Goal: Book appointment/travel/reservation

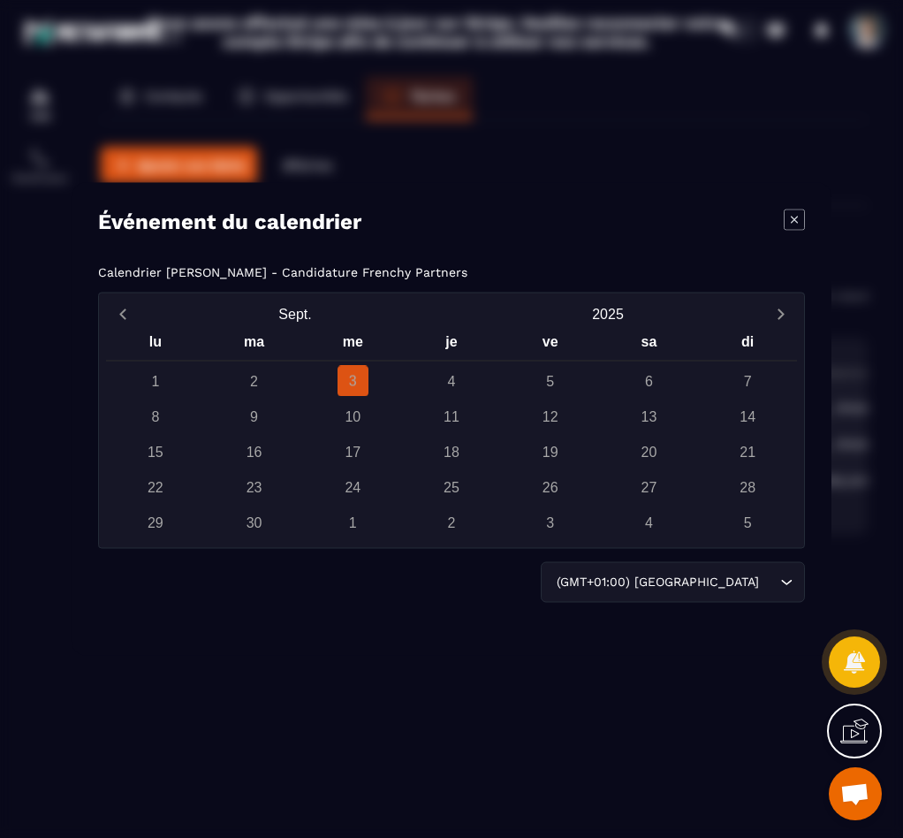
scroll to position [0, 80]
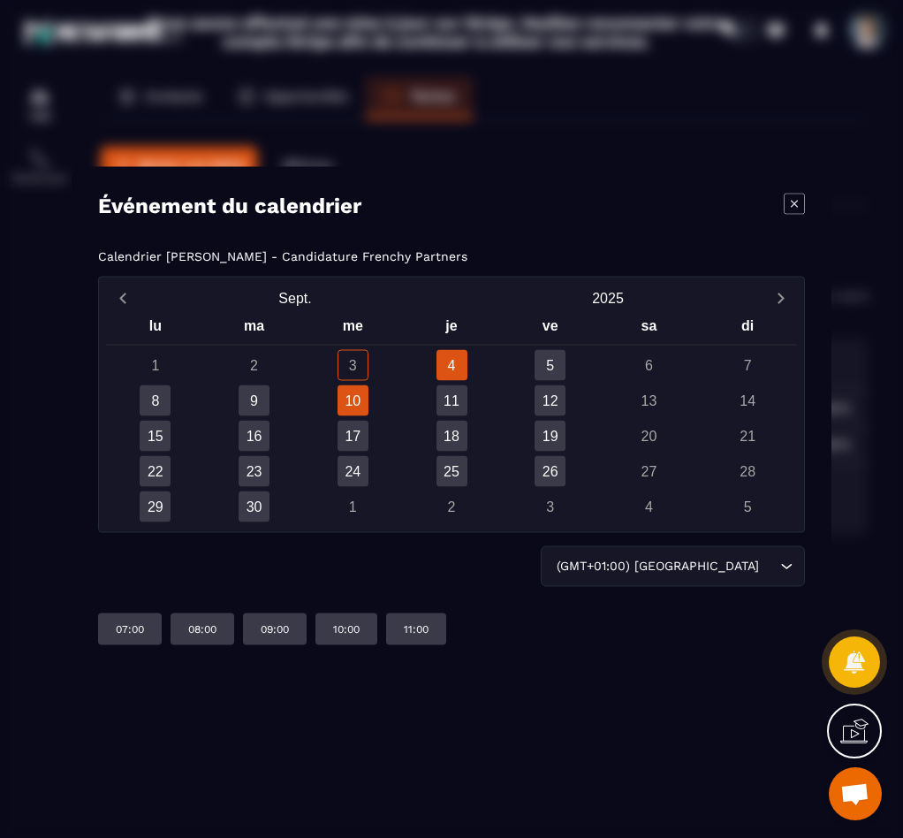
click at [351, 399] on div "10" at bounding box center [353, 400] width 31 height 31
click at [227, 458] on div "23" at bounding box center [254, 471] width 99 height 31
click at [251, 507] on div "30" at bounding box center [254, 506] width 31 height 31
click at [160, 509] on div "29" at bounding box center [155, 506] width 31 height 31
click at [153, 452] on div "1 2 3 4 5 6 7 8 9 10 11 12 13 14 15 16 17 18 19 20 21 22 23 24 25 26 27 28 29 3…" at bounding box center [451, 436] width 691 height 172
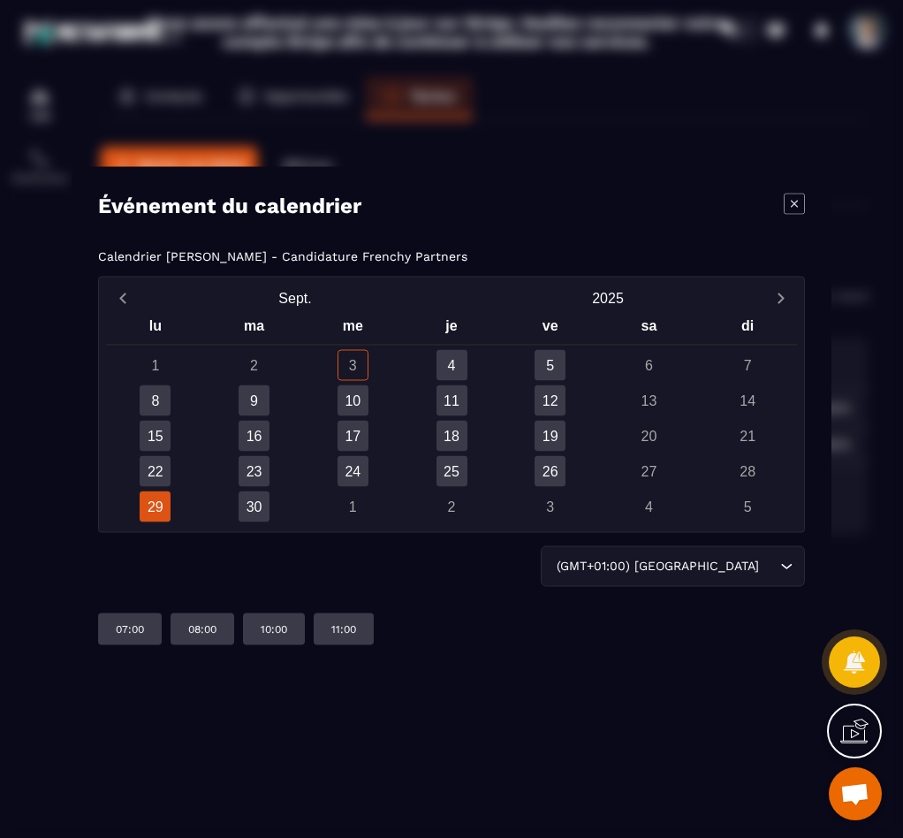
click at [155, 455] on div "1 2 3 4 5 6 7 8 9 10 11 12 13 14 15 16 17 18 19 20 21 22 23 24 25 26 27 28 29 3…" at bounding box center [451, 436] width 691 height 172
click at [156, 461] on div "22" at bounding box center [155, 471] width 31 height 31
click at [156, 431] on div "15" at bounding box center [155, 436] width 31 height 31
click at [458, 436] on div "18" at bounding box center [452, 436] width 31 height 31
click at [787, 215] on div "Modal window" at bounding box center [794, 206] width 21 height 25
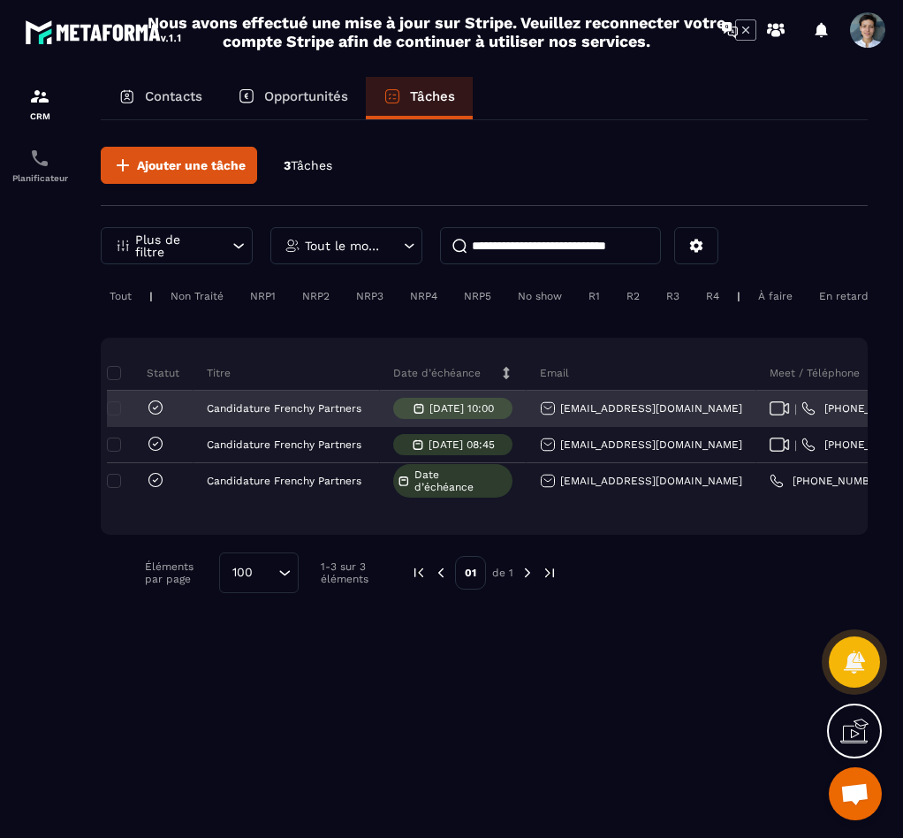
scroll to position [0, 14]
click at [427, 414] on p "[DATE] 10:00" at bounding box center [459, 408] width 65 height 12
